Goal: Task Accomplishment & Management: Use online tool/utility

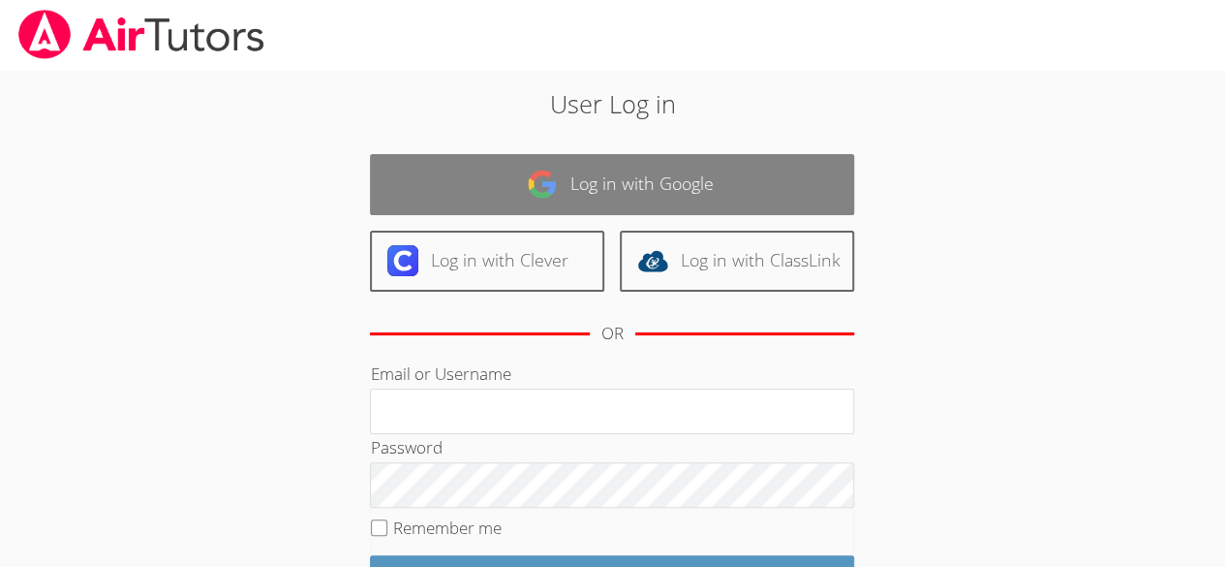
click at [540, 171] on img at bounding box center [542, 184] width 31 height 31
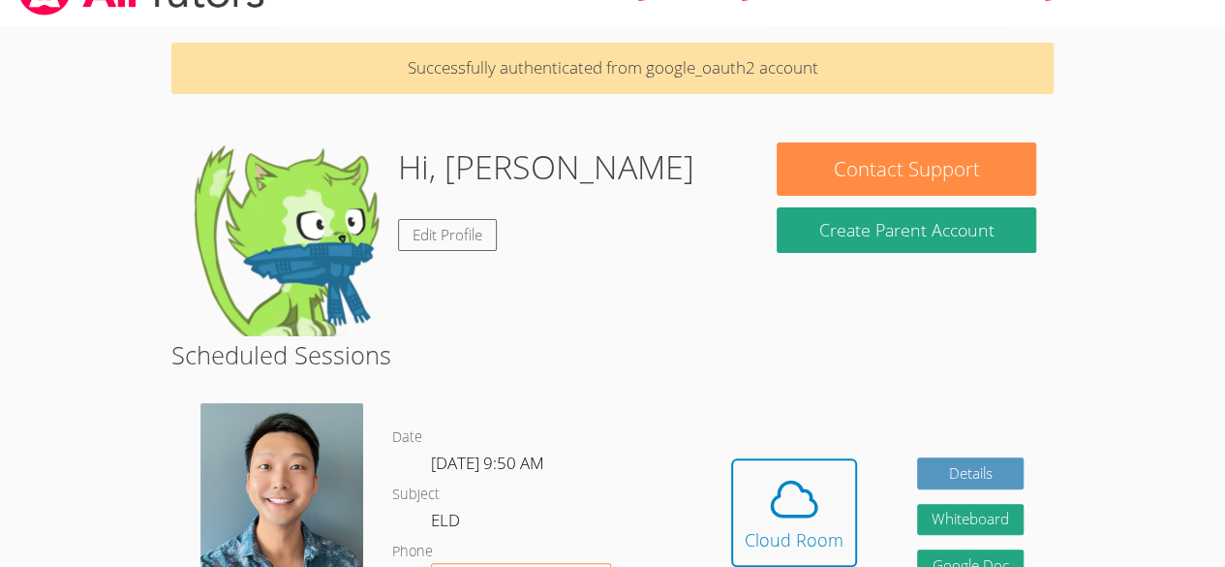
scroll to position [45, 0]
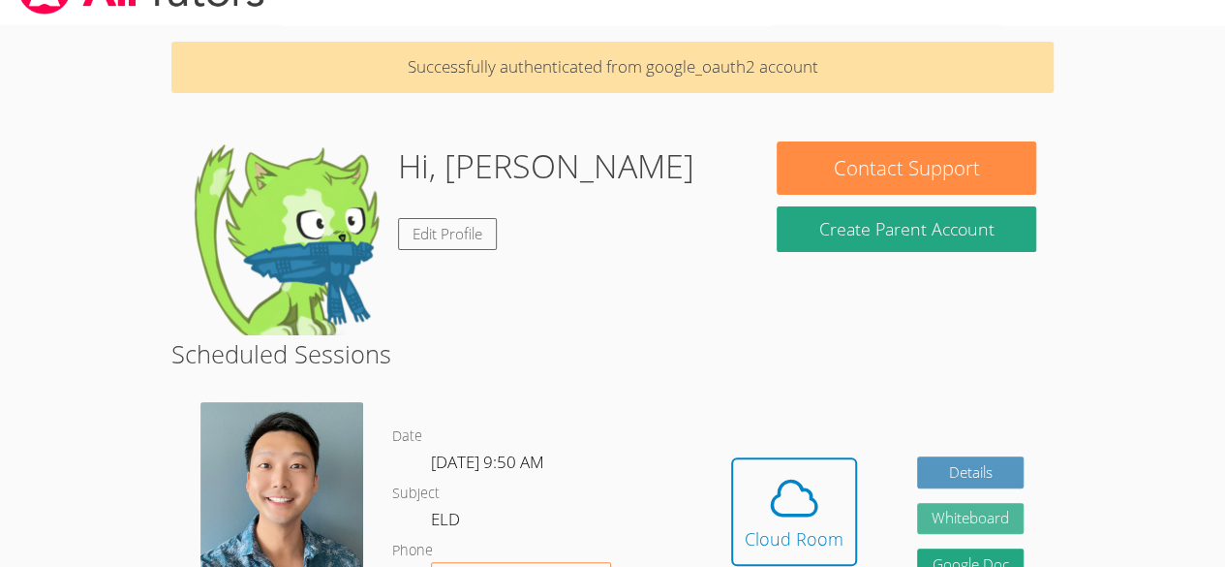
click at [963, 523] on button "Whiteboard" at bounding box center [970, 519] width 107 height 32
